Goal: Transaction & Acquisition: Subscribe to service/newsletter

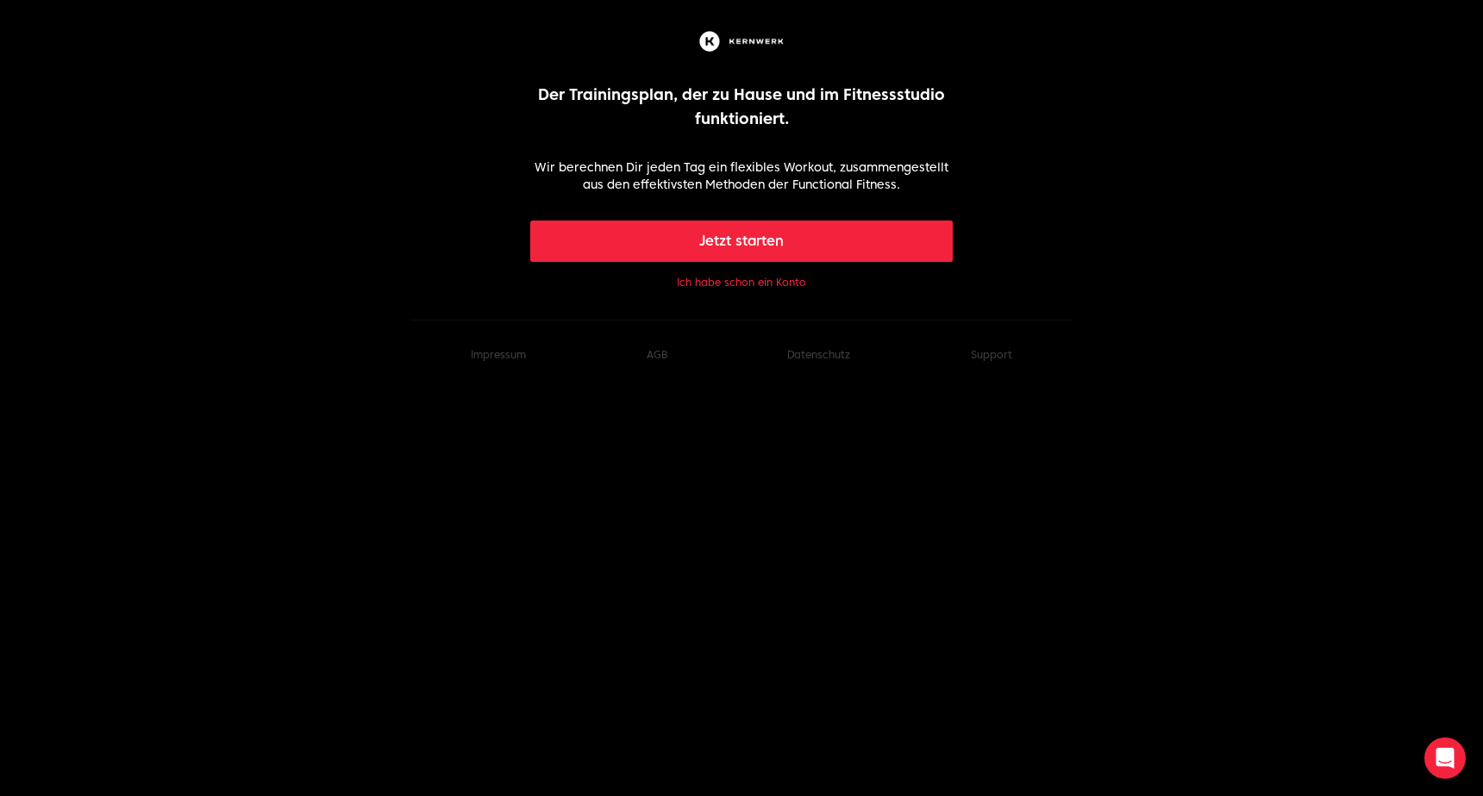
click at [715, 247] on button "Jetzt starten" at bounding box center [741, 241] width 423 height 41
click at [569, 390] on html "Der Trainingsplan, der zu Hause und im Fitnessstudio funktioniert. Wir berechne…" at bounding box center [741, 195] width 1483 height 390
